Goal: Find specific page/section: Find specific page/section

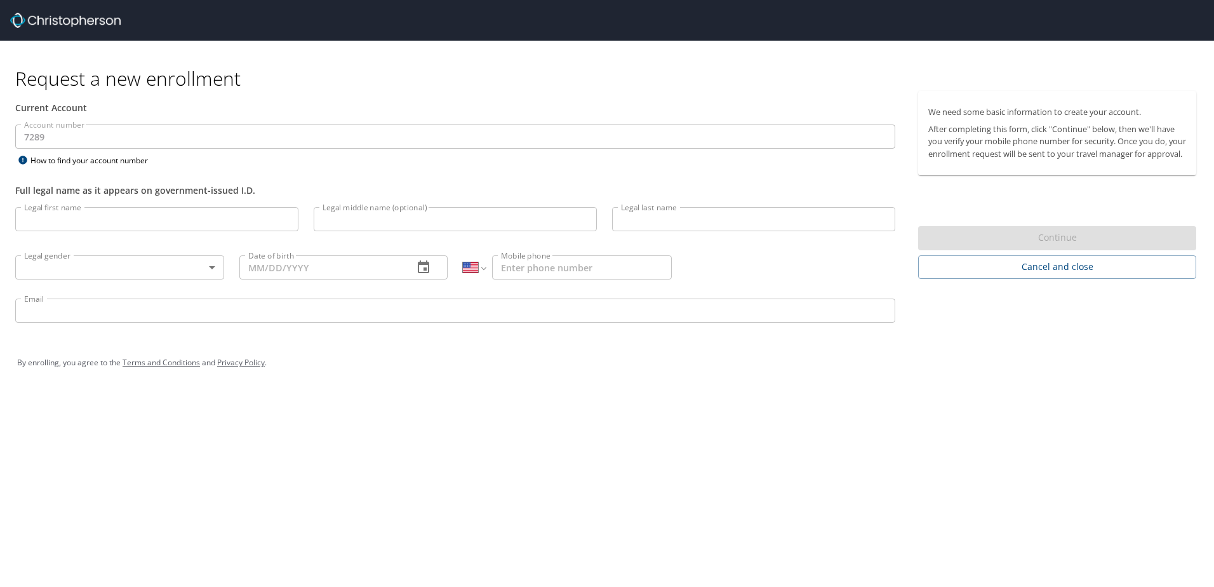
select select "US"
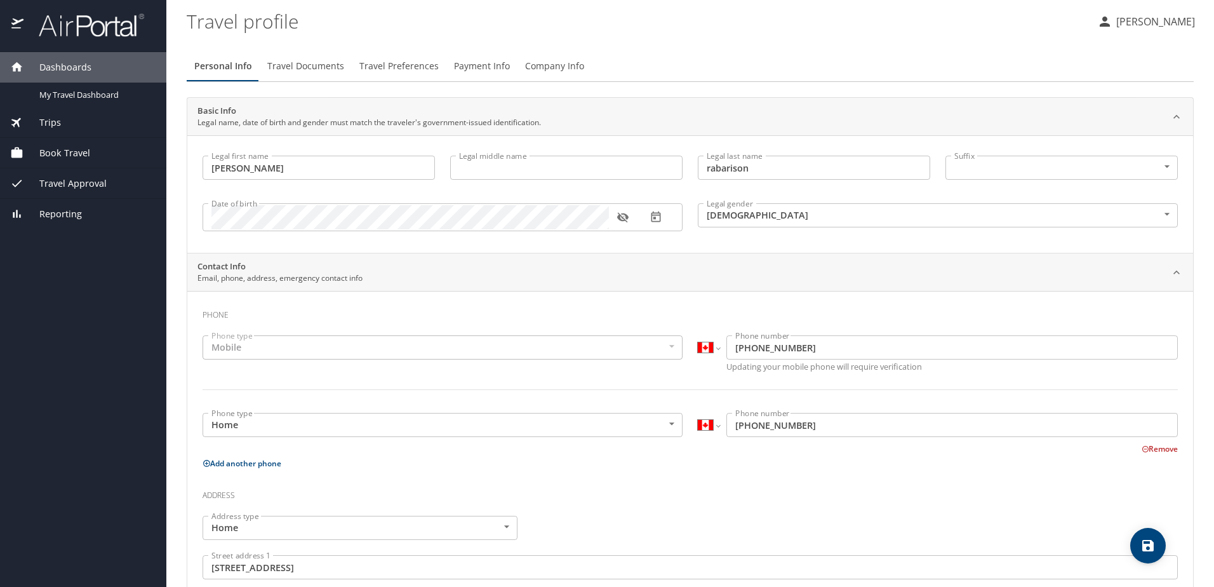
select select "CA"
click at [102, 58] on div "Dashboards" at bounding box center [83, 67] width 166 height 30
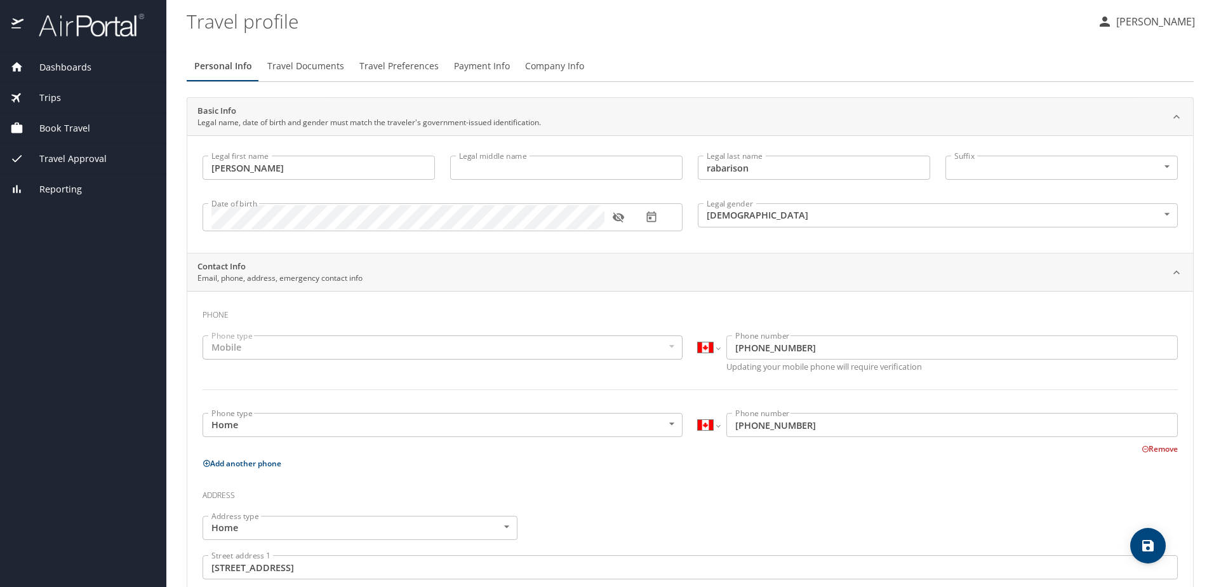
click at [84, 65] on span "Dashboards" at bounding box center [57, 67] width 68 height 14
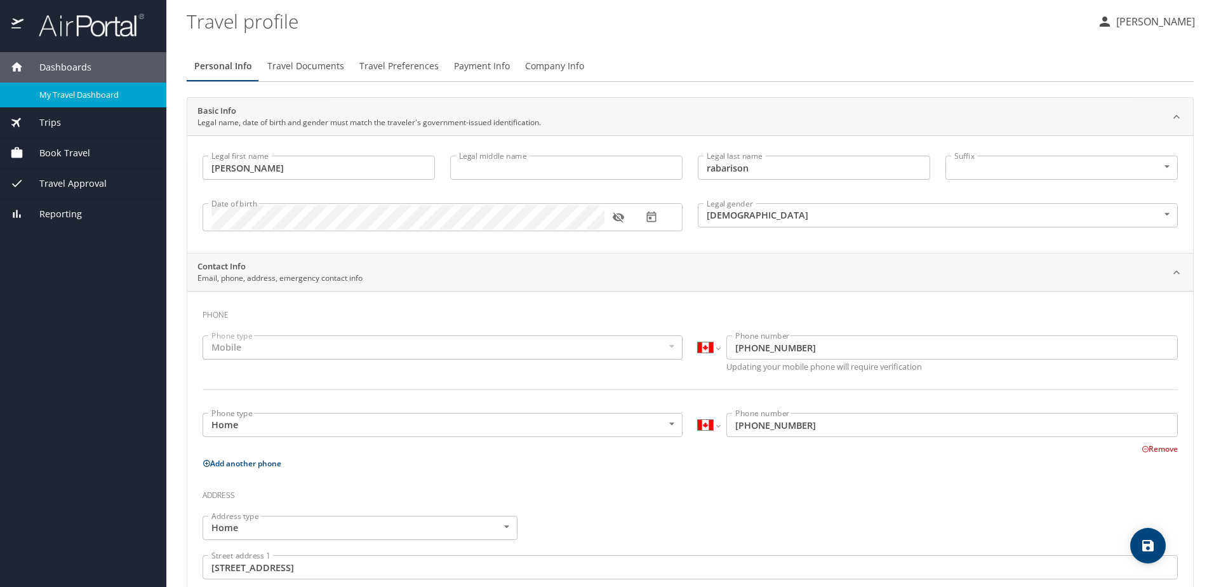
click at [84, 92] on span "My Travel Dashboard" at bounding box center [95, 95] width 112 height 12
